Goal: Task Accomplishment & Management: Use online tool/utility

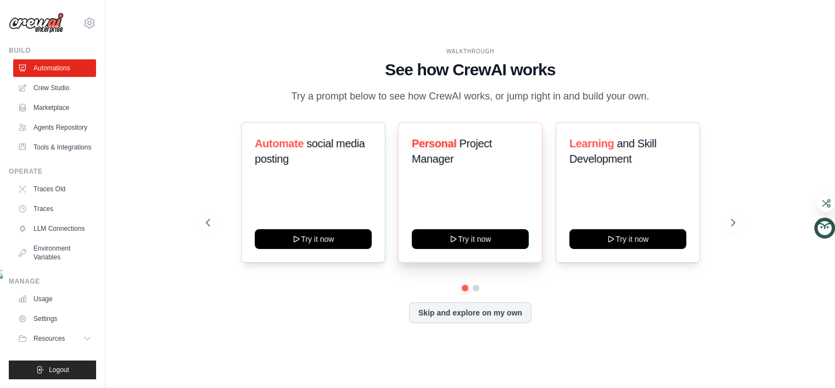
scroll to position [37, 0]
click at [97, 77] on link "Automations" at bounding box center [55, 68] width 83 height 18
click at [89, 136] on link "Agents Repository" at bounding box center [55, 128] width 83 height 18
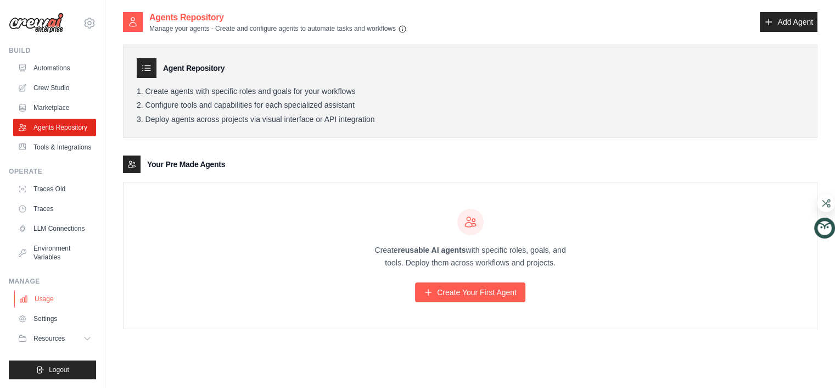
scroll to position [230, 0]
click at [87, 200] on link "Traces" at bounding box center [55, 209] width 83 height 18
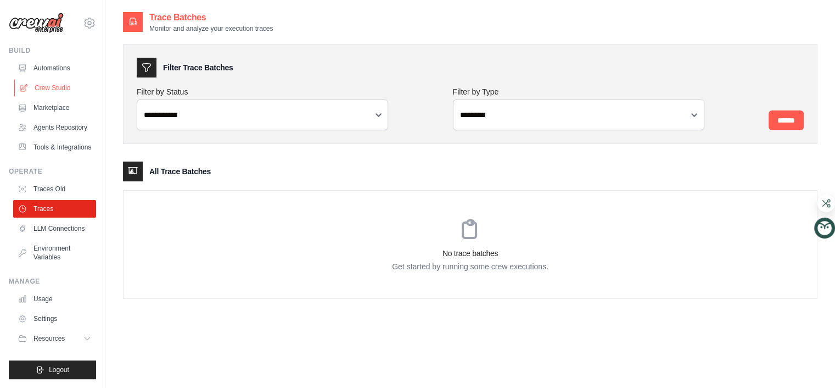
click at [88, 97] on link "Crew Studio" at bounding box center [55, 88] width 83 height 18
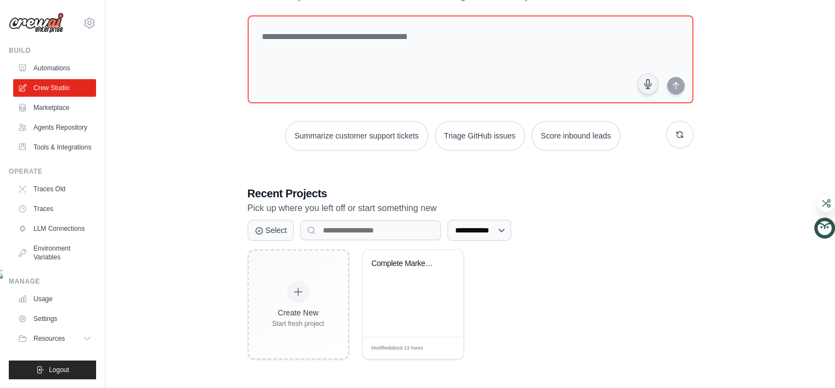
scroll to position [289, 0]
click at [447, 286] on div "Complete Marketing Automation: Anal..." at bounding box center [413, 293] width 101 height 87
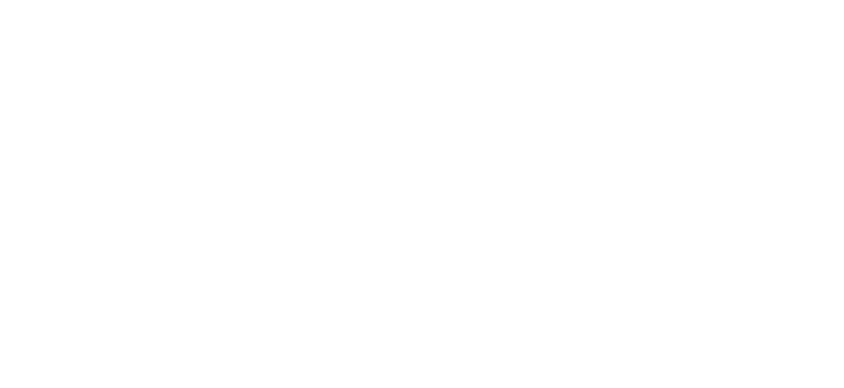
click at [451, 0] on html at bounding box center [422, 0] width 844 height 0
click at [414, 0] on html at bounding box center [422, 0] width 844 height 0
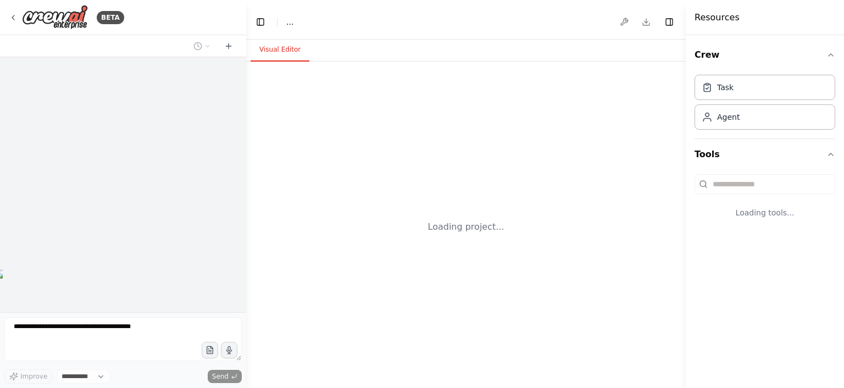
select select "****"
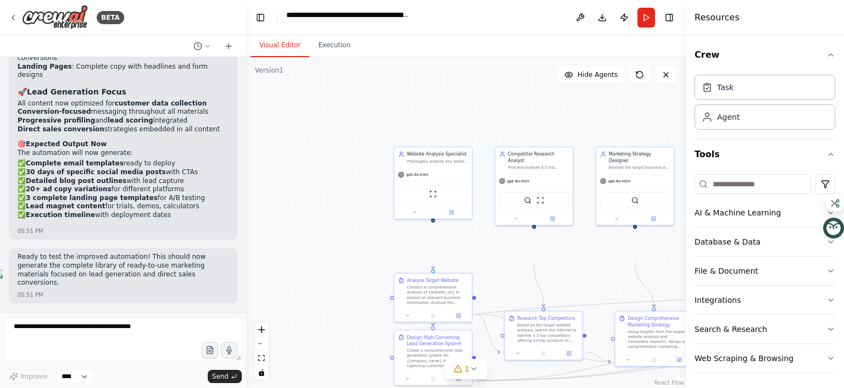
scroll to position [15270, 0]
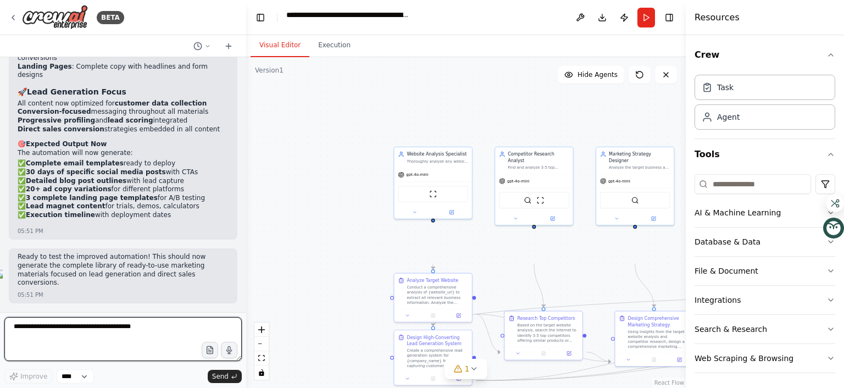
click at [121, 317] on textarea at bounding box center [122, 339] width 237 height 44
type textarea "***"
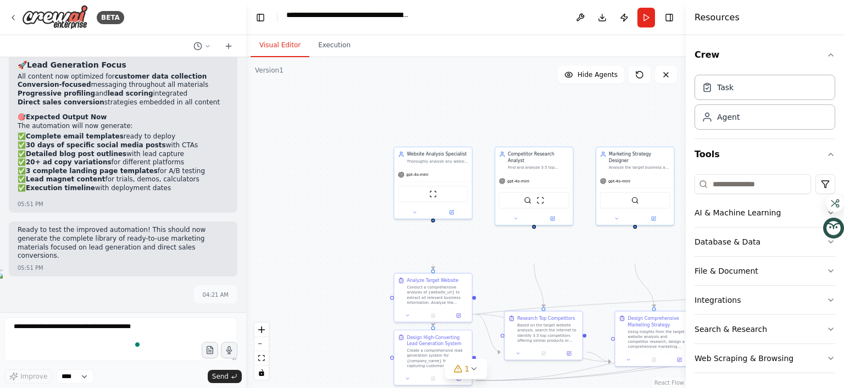
scroll to position [15366, 0]
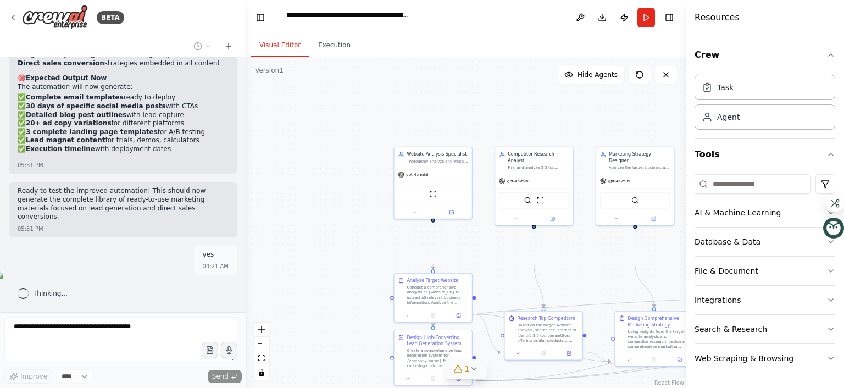
click at [458, 365] on icon at bounding box center [457, 368] width 7 height 7
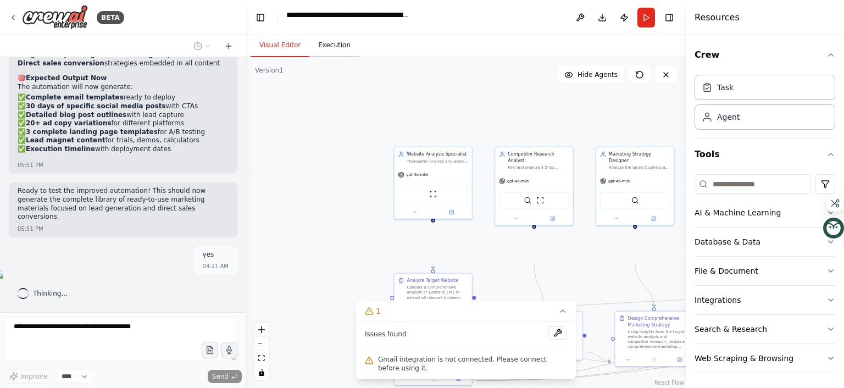
click at [359, 57] on button "Execution" at bounding box center [334, 45] width 50 height 23
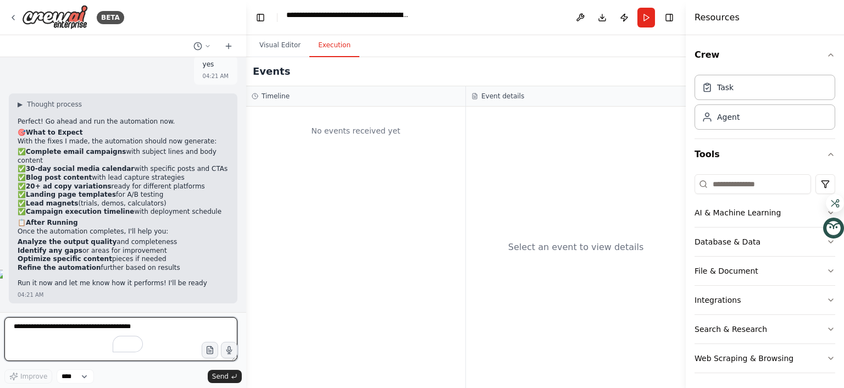
scroll to position [15839, 0]
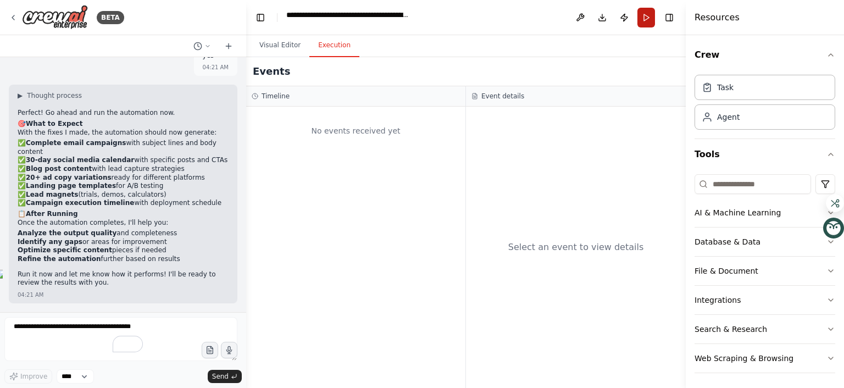
click at [637, 27] on button "Run" at bounding box center [646, 18] width 18 height 20
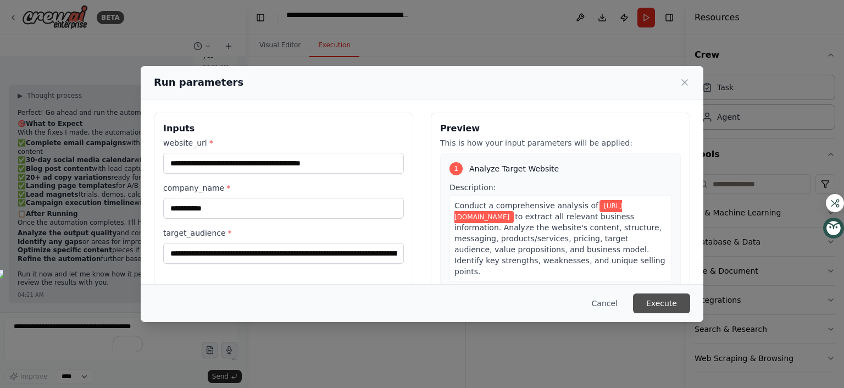
click at [690, 293] on button "Execute" at bounding box center [661, 303] width 57 height 20
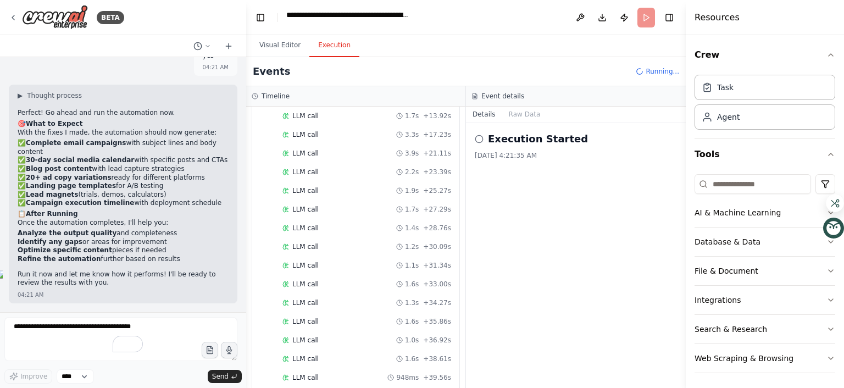
scroll to position [3915, 0]
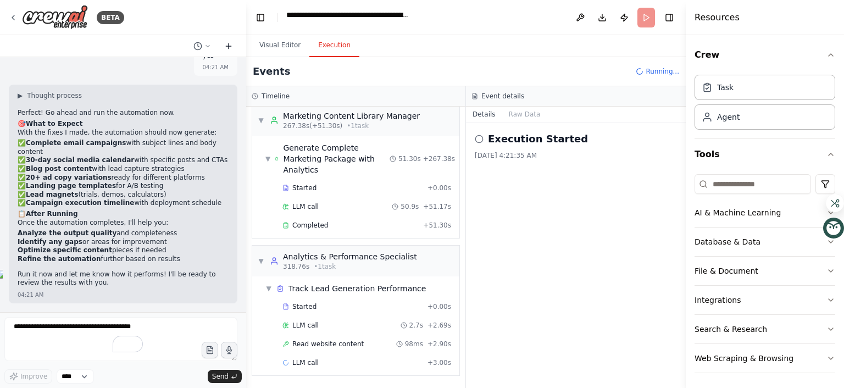
click at [226, 46] on icon at bounding box center [228, 46] width 5 height 0
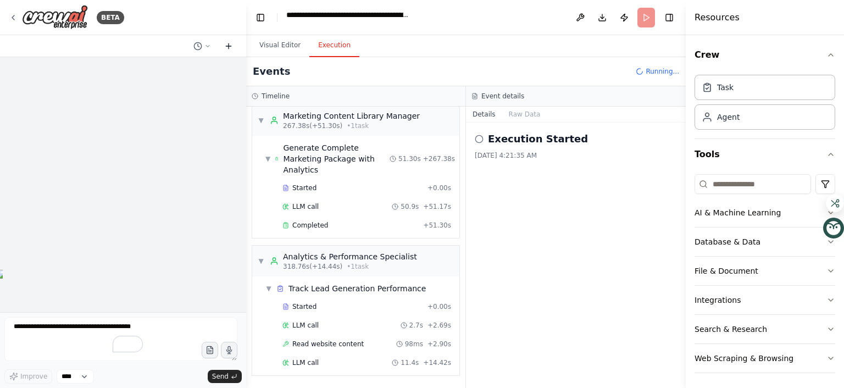
scroll to position [3959, 0]
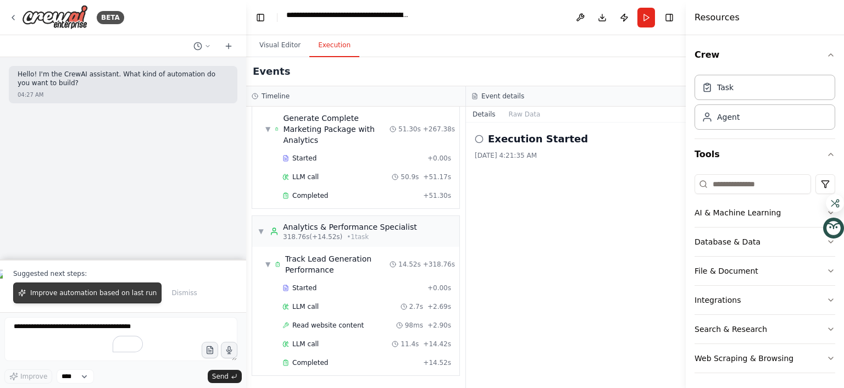
click at [150, 288] on span "Improve automation based on last run" at bounding box center [93, 292] width 126 height 9
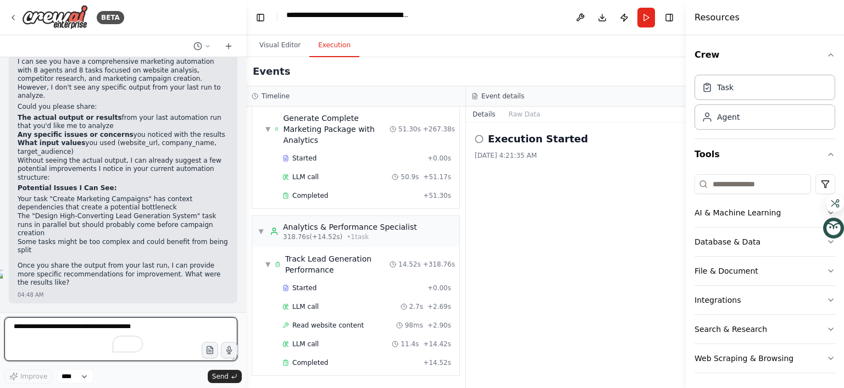
scroll to position [470, 0]
click at [332, 232] on div "Analytics & Performance Specialist" at bounding box center [350, 226] width 134 height 11
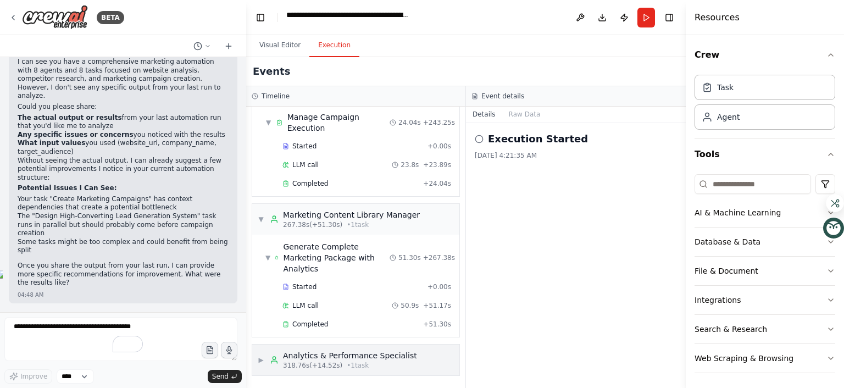
scroll to position [3741, 0]
click at [328, 220] on div "Marketing Content Library Manager" at bounding box center [351, 214] width 137 height 11
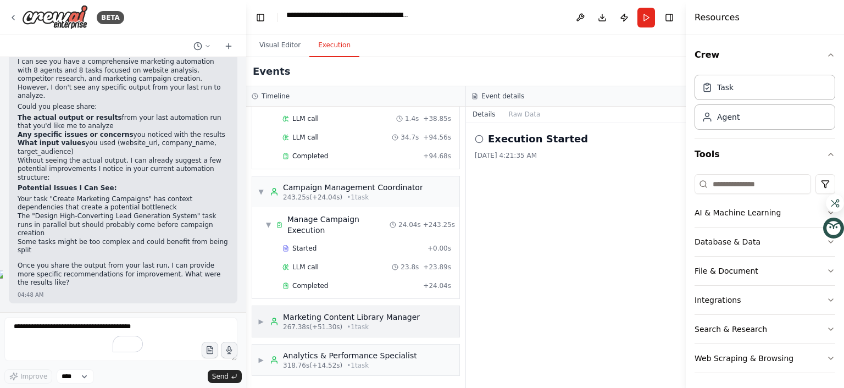
scroll to position [3519, 0]
click at [328, 311] on div "Marketing Content Library Manager" at bounding box center [351, 316] width 137 height 11
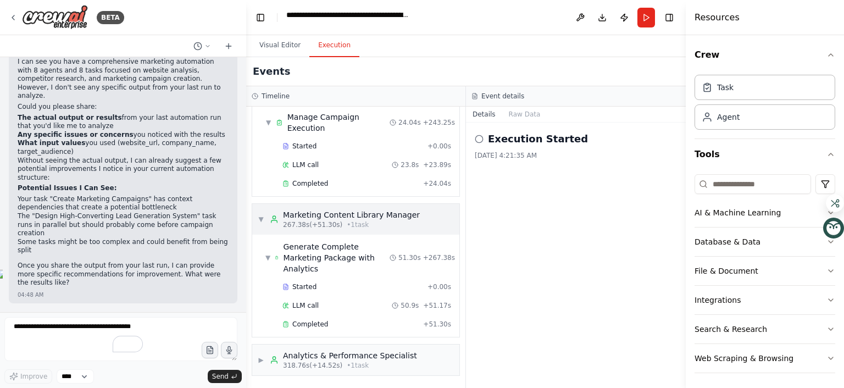
click at [334, 229] on span "267.38s (+51.30s)" at bounding box center [312, 224] width 59 height 9
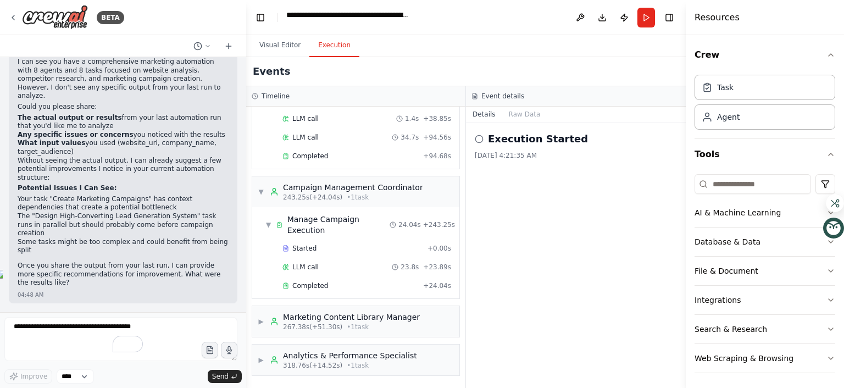
scroll to position [514, 0]
click at [478, 201] on div "Execution Started 9/24/2025, 4:21:35 AM" at bounding box center [576, 254] width 220 height 265
click at [483, 143] on icon at bounding box center [479, 139] width 9 height 9
click at [504, 101] on h3 "Event details" at bounding box center [502, 96] width 43 height 9
click at [426, 101] on div "Timeline" at bounding box center [356, 96] width 208 height 9
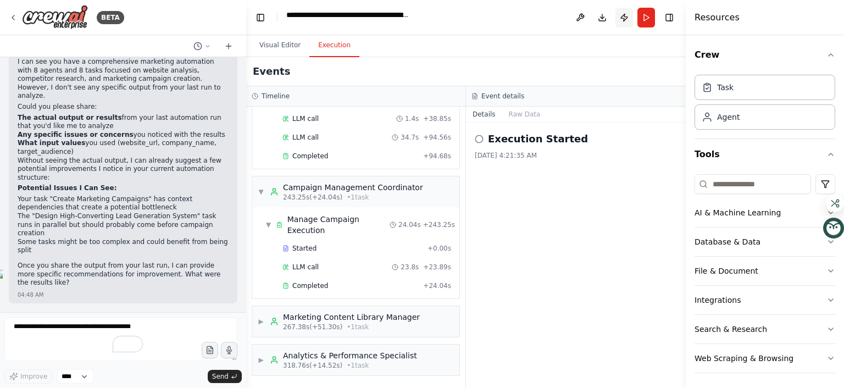
click at [615, 27] on button "Publish" at bounding box center [624, 18] width 18 height 20
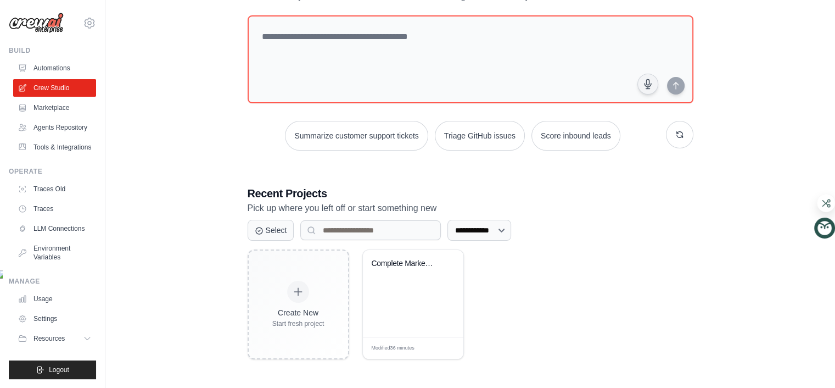
scroll to position [257, 0]
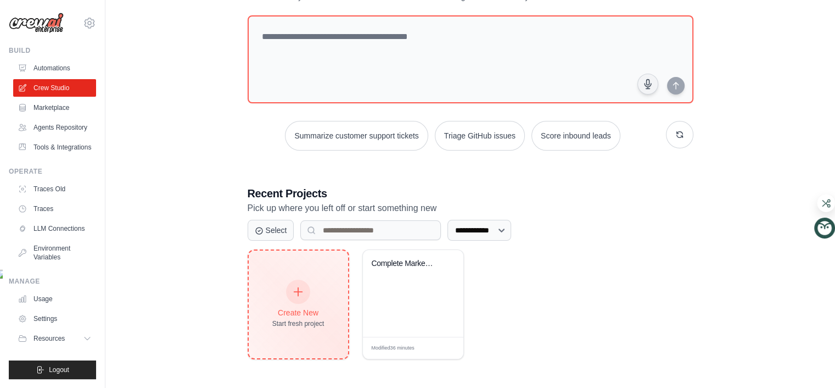
click at [304, 286] on icon at bounding box center [298, 292] width 12 height 12
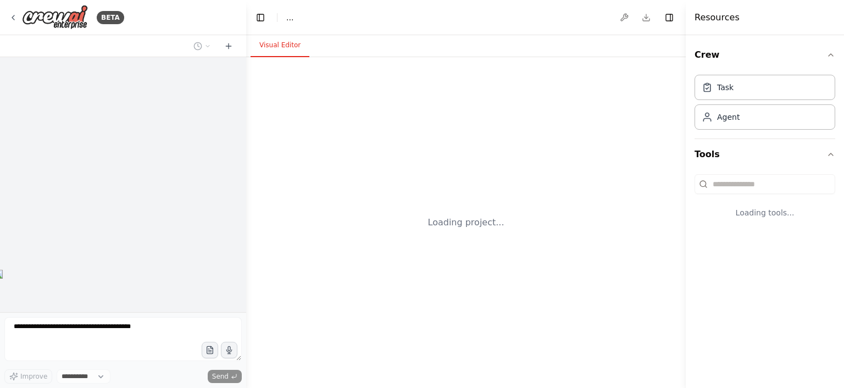
select select "****"
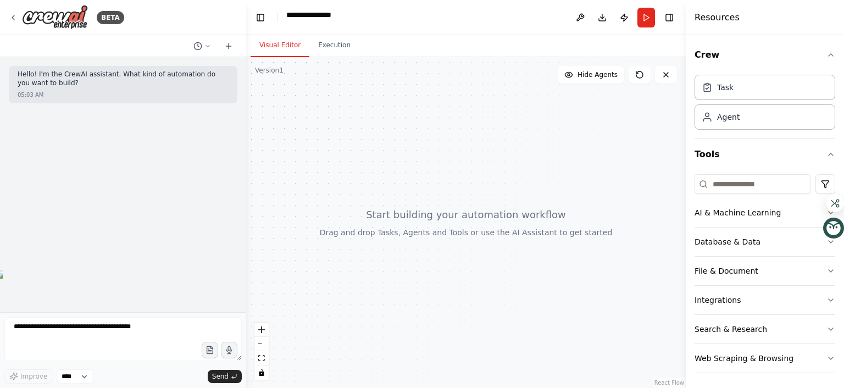
click at [309, 131] on div at bounding box center [465, 222] width 439 height 331
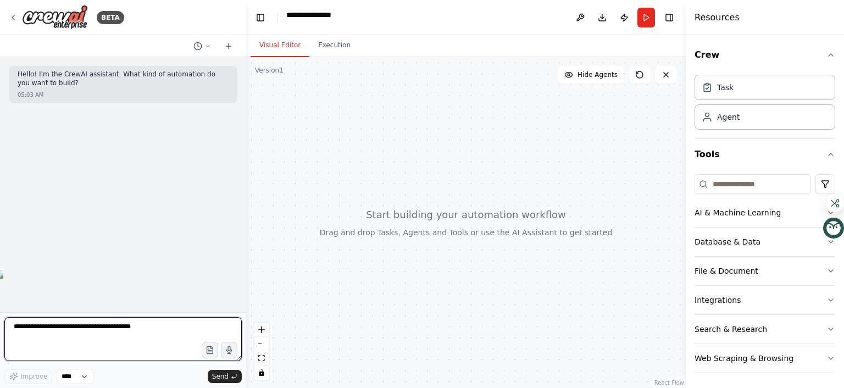
click at [127, 317] on textarea at bounding box center [122, 339] width 237 height 44
paste textarea "**********"
type textarea "**********"
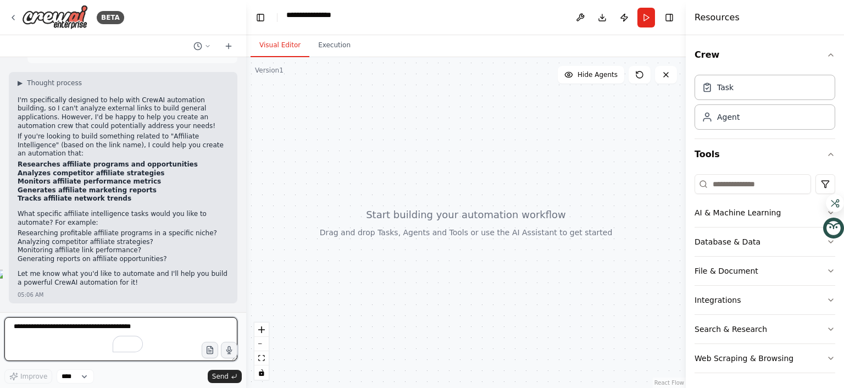
scroll to position [256, 0]
click at [92, 317] on textarea "To enrich screen reader interactions, please activate Accessibility in Grammarl…" at bounding box center [120, 339] width 233 height 44
click at [92, 319] on textarea "To enrich screen reader interactions, please activate Accessibility in Grammarl…" at bounding box center [120, 339] width 233 height 44
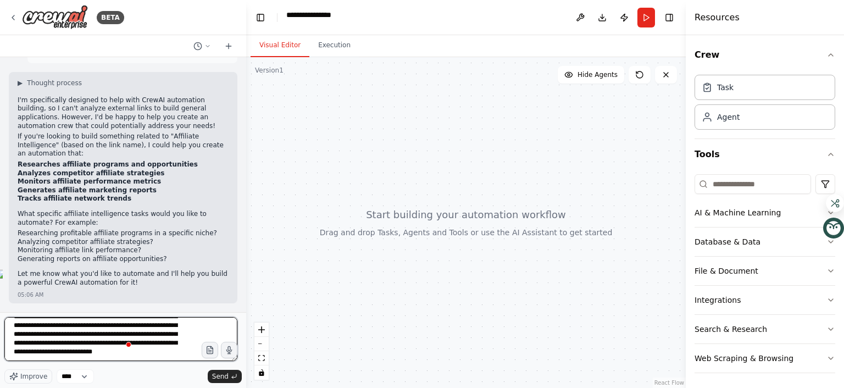
scroll to position [161, 0]
type textarea "**********"
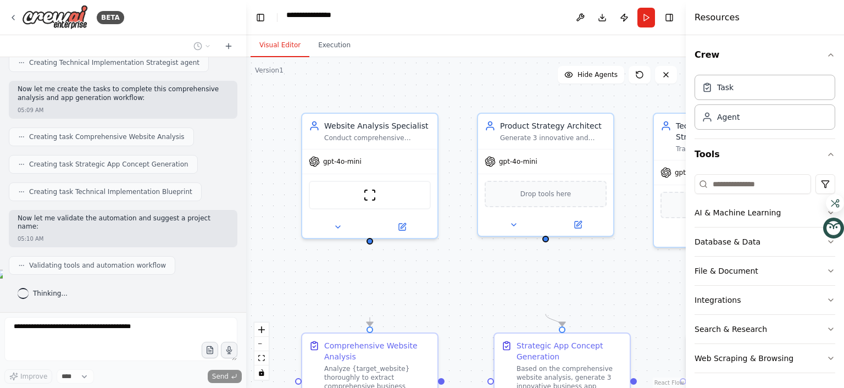
scroll to position [1450, 0]
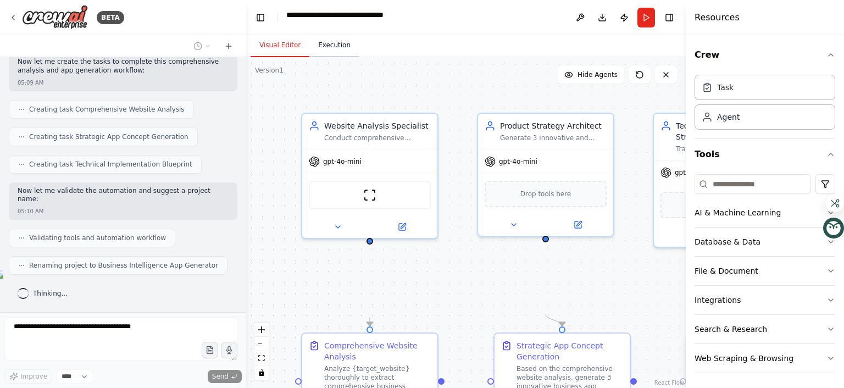
click at [359, 57] on button "Execution" at bounding box center [334, 45] width 50 height 23
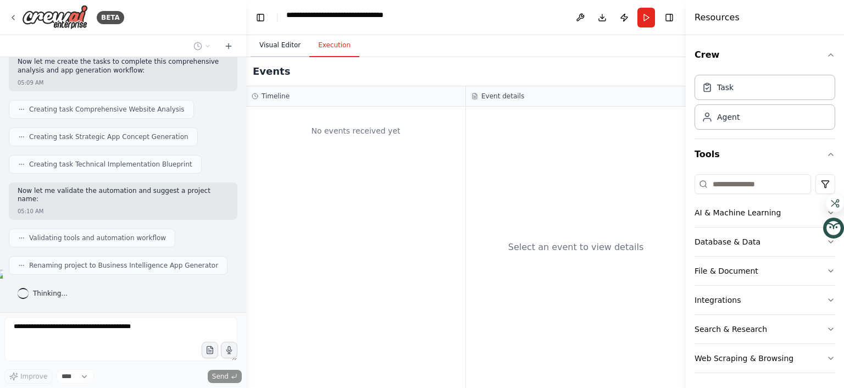
click at [299, 57] on button "Visual Editor" at bounding box center [279, 45] width 59 height 23
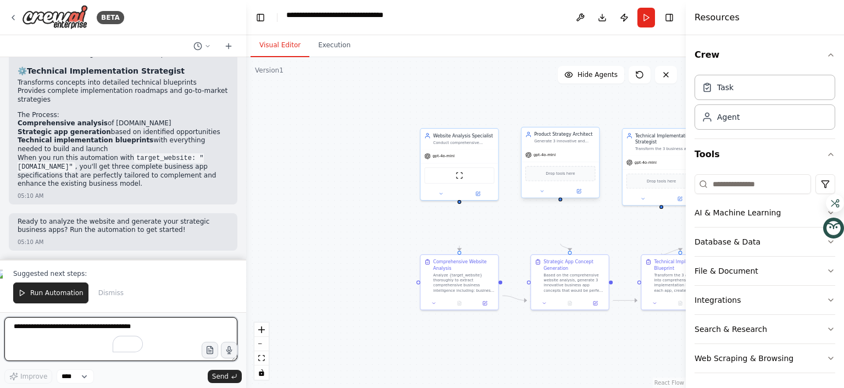
scroll to position [2186, 0]
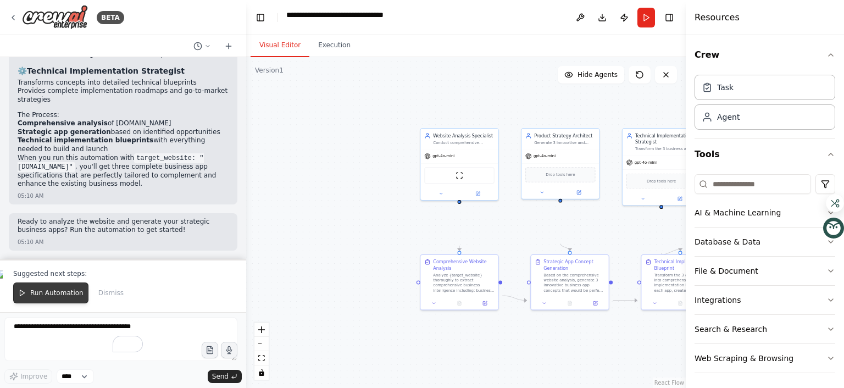
click at [88, 282] on button "Run Automation" at bounding box center [50, 292] width 75 height 21
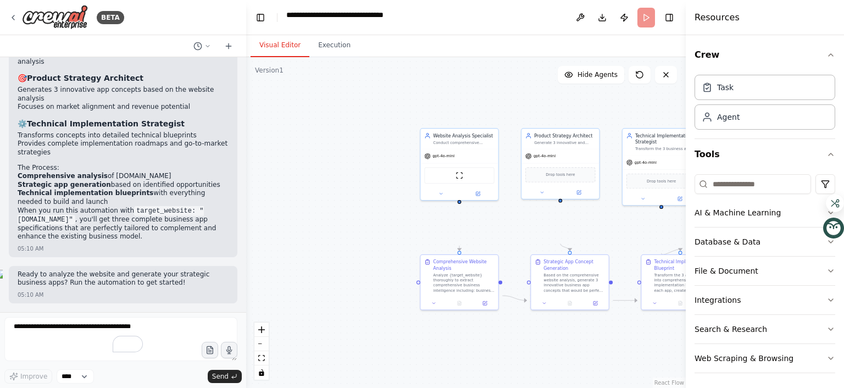
scroll to position [2108, 0]
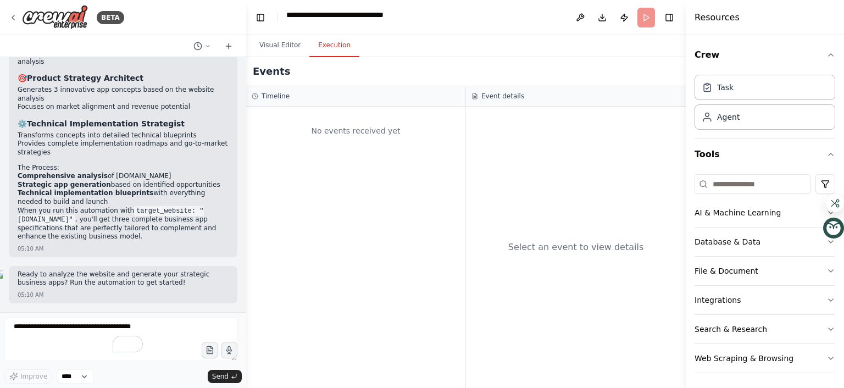
click at [359, 57] on button "Execution" at bounding box center [334, 45] width 50 height 23
click at [622, 23] on header "**********" at bounding box center [465, 17] width 439 height 35
click at [623, 28] on header "**********" at bounding box center [465, 17] width 439 height 35
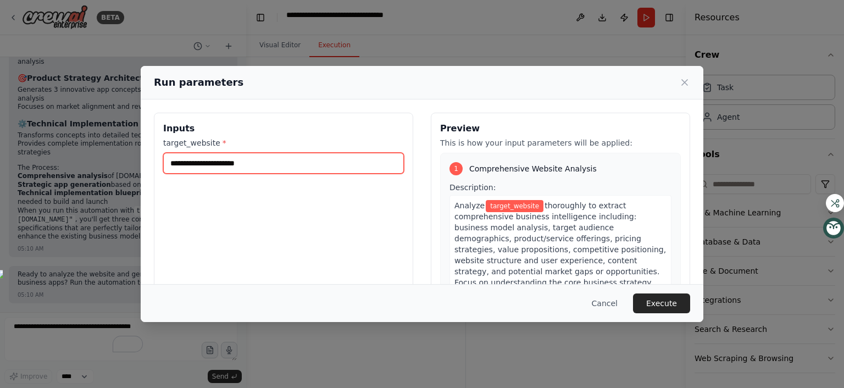
click at [330, 174] on input "target_website *" at bounding box center [283, 163] width 241 height 21
type input "**********"
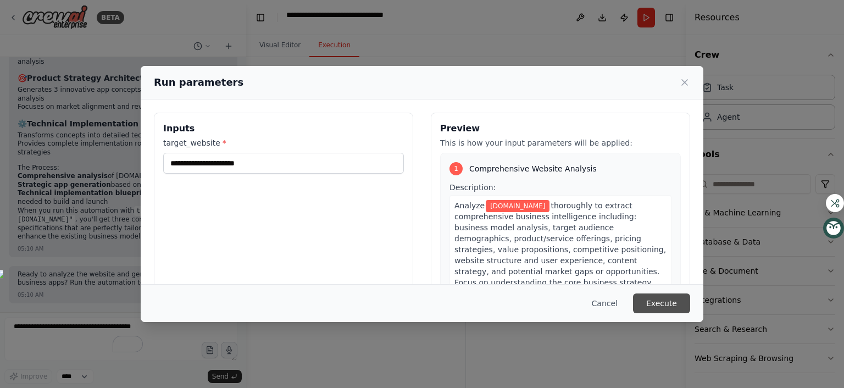
click at [690, 293] on button "Execute" at bounding box center [661, 303] width 57 height 20
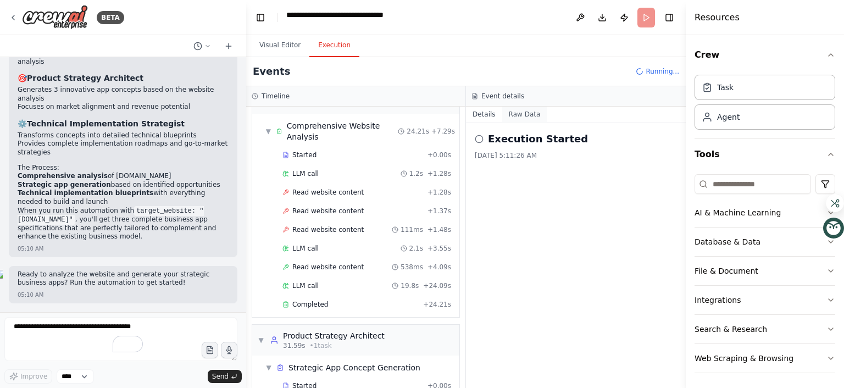
scroll to position [0, 2]
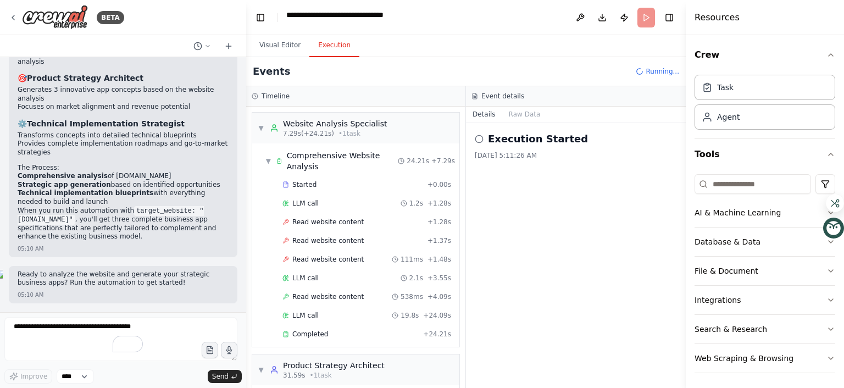
click at [484, 122] on button "Details" at bounding box center [484, 114] width 36 height 15
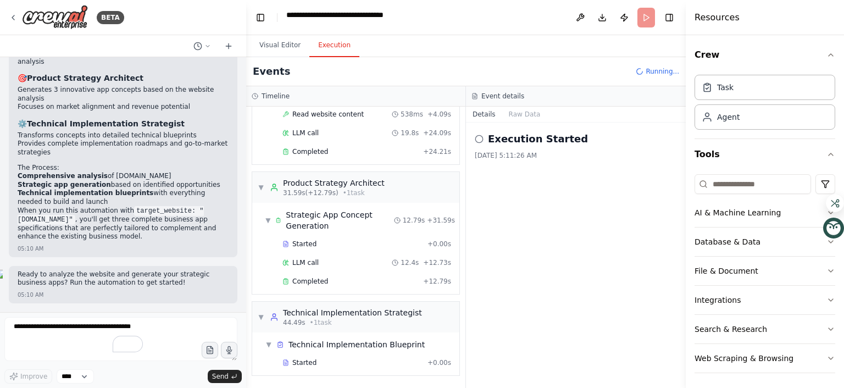
scroll to position [625, 2]
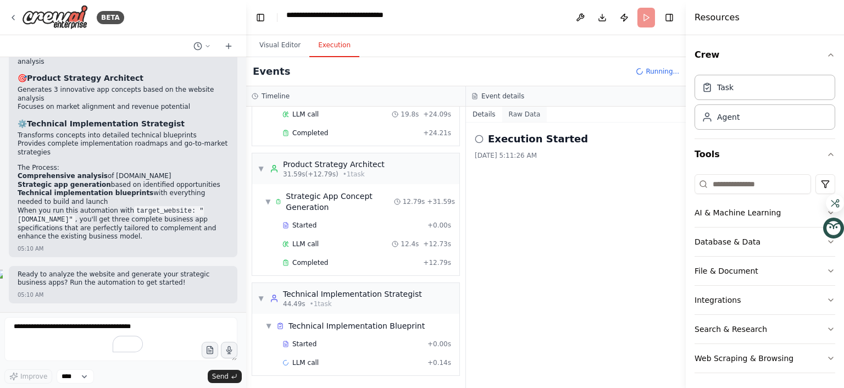
click at [546, 122] on button "Raw Data" at bounding box center [524, 114] width 45 height 15
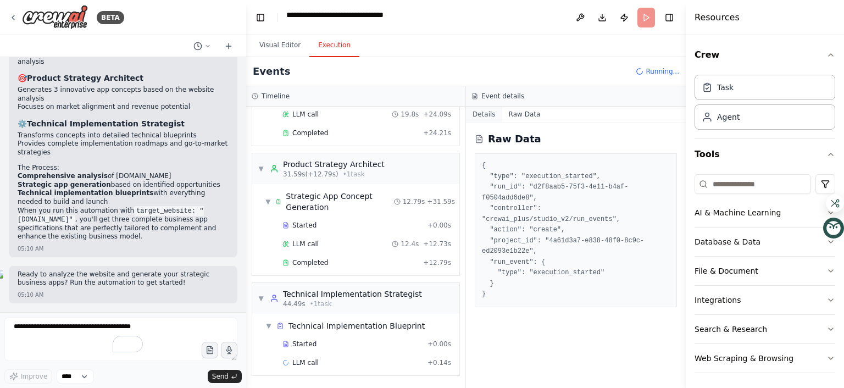
click at [502, 122] on button "Details" at bounding box center [484, 114] width 36 height 15
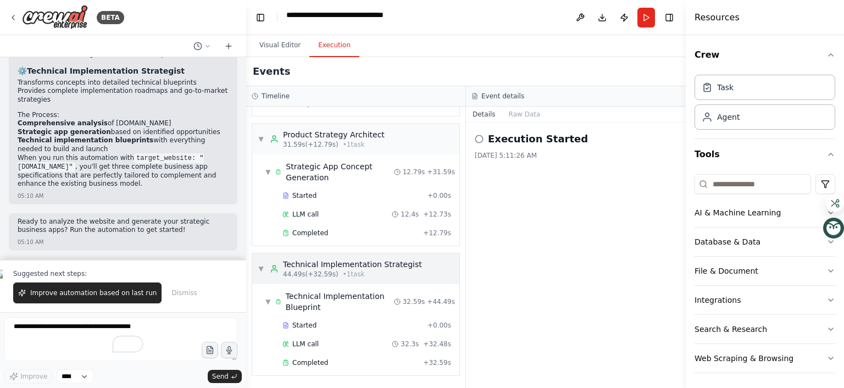
scroll to position [669, 0]
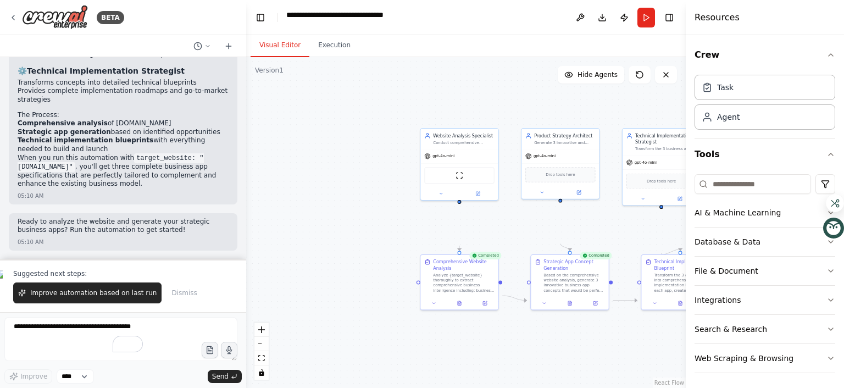
click at [288, 57] on button "Visual Editor" at bounding box center [279, 45] width 59 height 23
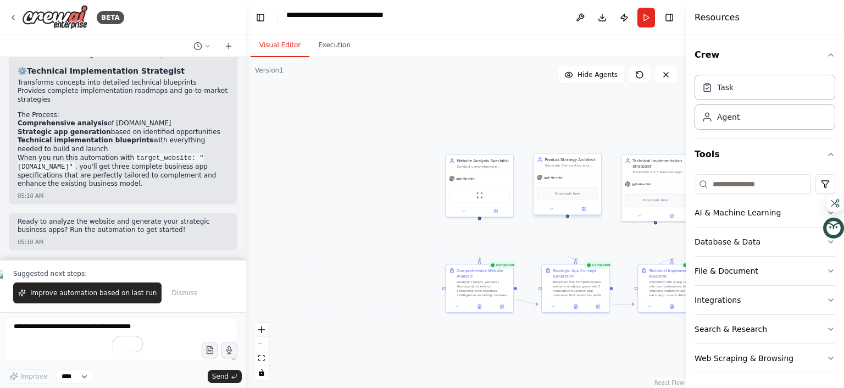
click at [580, 196] on span "Drop tools here" at bounding box center [567, 193] width 25 height 5
click at [649, 189] on div "gpt-4o-mini" at bounding box center [655, 183] width 68 height 12
click at [657, 296] on div "Transform the 3 app concepts into comprehensive technical implementation bluepr…" at bounding box center [675, 287] width 53 height 18
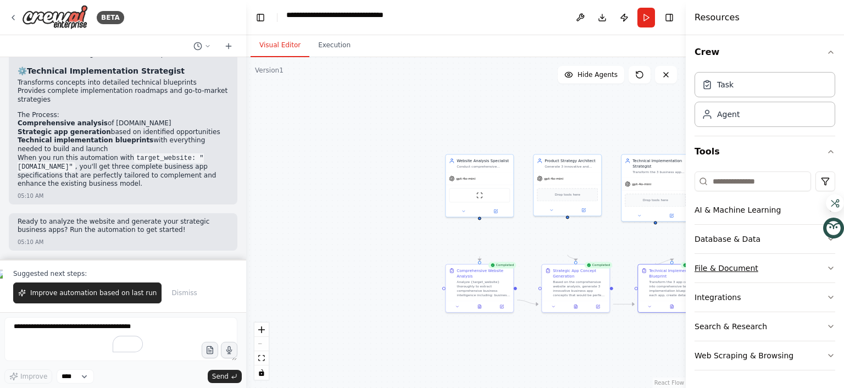
scroll to position [175, 0]
click at [799, 225] on button "Database & Data" at bounding box center [764, 239] width 141 height 29
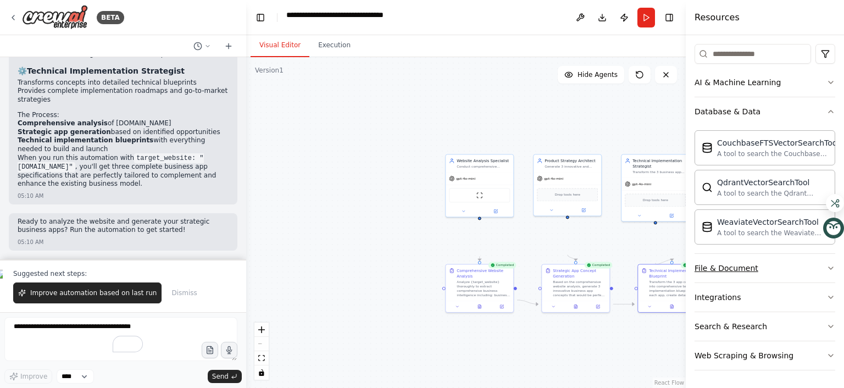
scroll to position [351, 0]
click at [781, 254] on button "File & Document" at bounding box center [764, 268] width 141 height 29
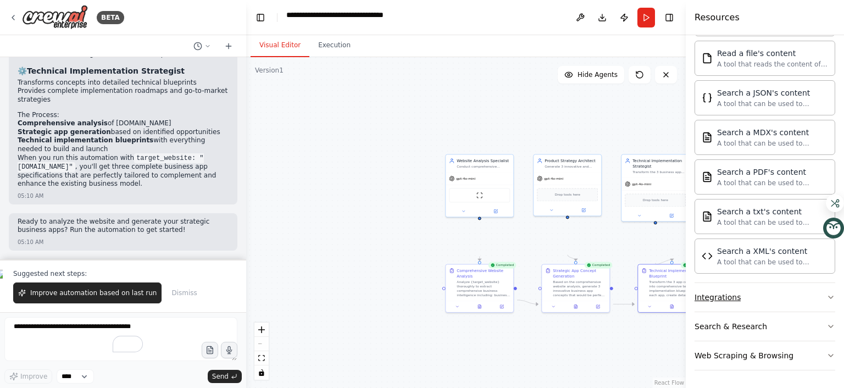
scroll to position [858, 0]
click at [791, 283] on button "Integrations" at bounding box center [764, 297] width 141 height 29
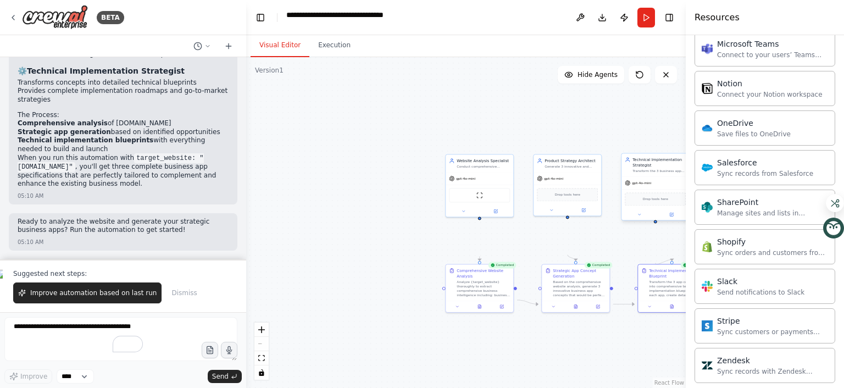
scroll to position [1254, 0]
click at [157, 288] on span "Improve automation based on last run" at bounding box center [93, 292] width 126 height 9
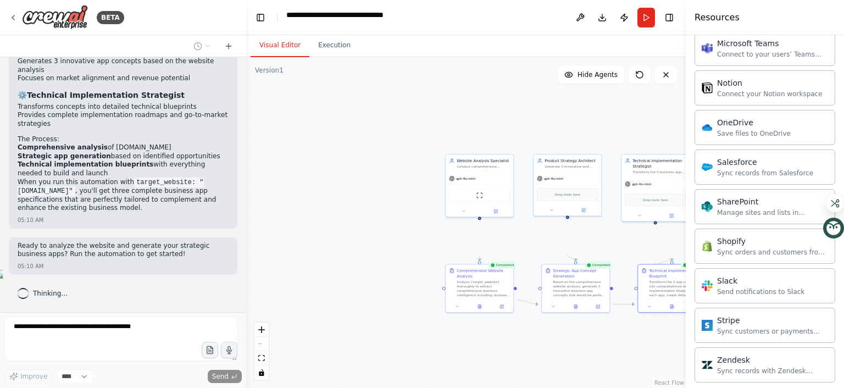
scroll to position [2151, 0]
